Goal: Check status: Check status

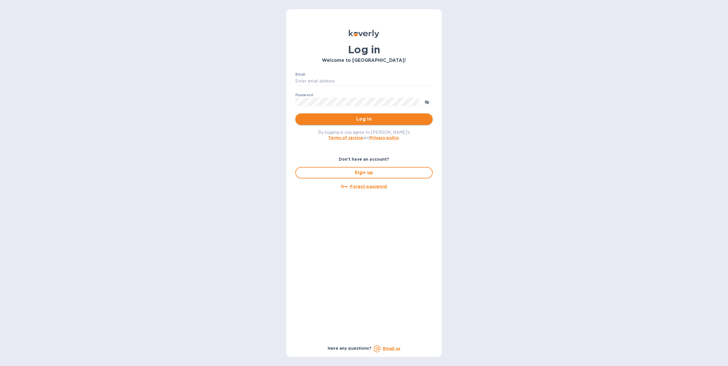
type input "[PERSON_NAME][EMAIL_ADDRESS][DOMAIN_NAME]"
click at [353, 122] on span "Log in" at bounding box center [364, 119] width 128 height 7
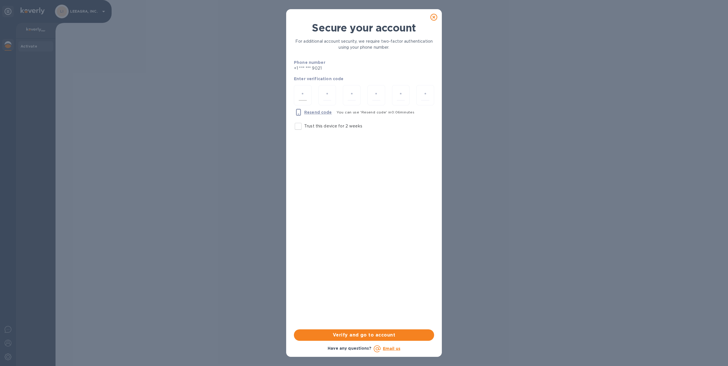
click at [303, 98] on input "number" at bounding box center [303, 95] width 8 height 11
type input "5"
type input "4"
type input "0"
type input "4"
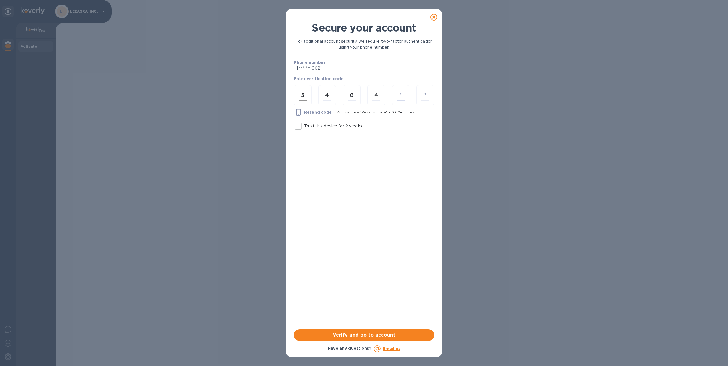
type input "6"
type input "2"
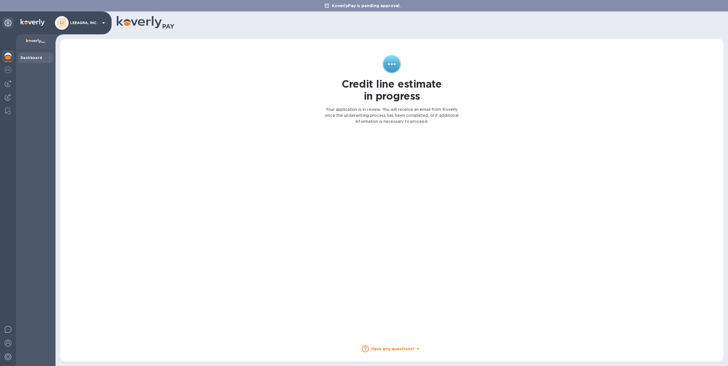
click at [35, 58] on b "Dashboard" at bounding box center [32, 58] width 22 height 4
click at [10, 70] on img at bounding box center [8, 69] width 7 height 7
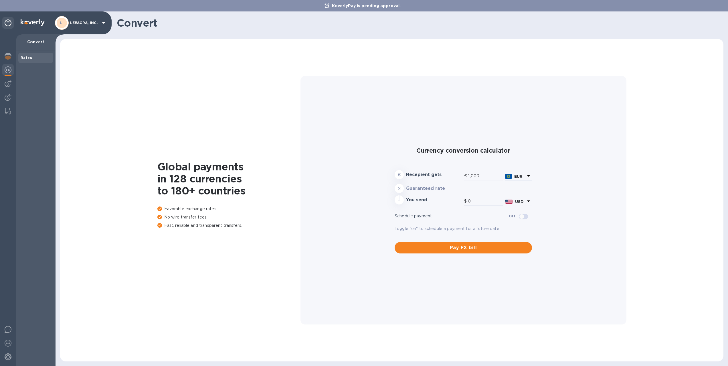
type input "1,176.77"
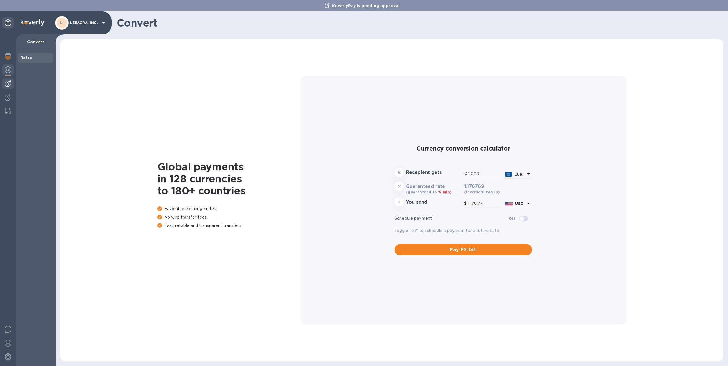
click at [10, 82] on img at bounding box center [8, 83] width 7 height 7
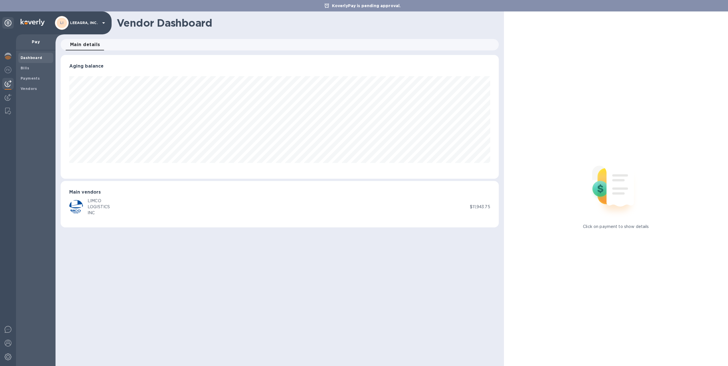
scroll to position [124, 438]
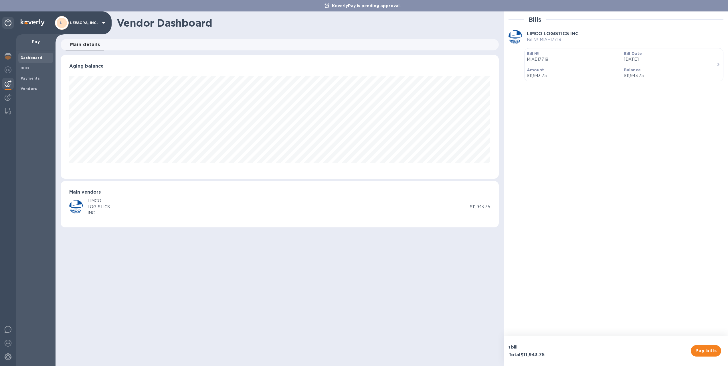
click at [89, 211] on div "INC" at bounding box center [99, 213] width 22 height 6
click at [487, 207] on p "$11,943.75" at bounding box center [480, 207] width 20 height 6
click at [436, 294] on div "Vendor Dashboard Main details 0 Aging balance Main vendors LIMCO LOGISTICS INC …" at bounding box center [280, 188] width 449 height 354
